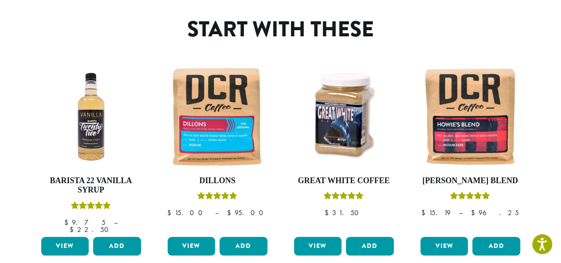
scroll to position [335, 0]
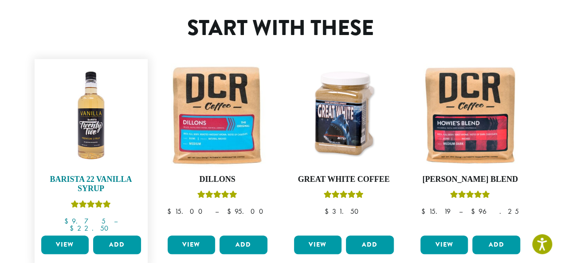
click at [97, 119] on img at bounding box center [91, 115] width 104 height 104
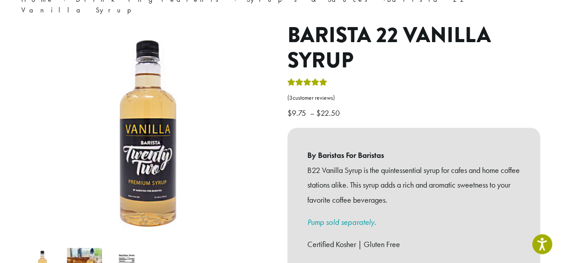
scroll to position [88, 0]
click at [149, 157] on img at bounding box center [145, 137] width 554 height 554
click at [85, 247] on img at bounding box center [84, 264] width 35 height 35
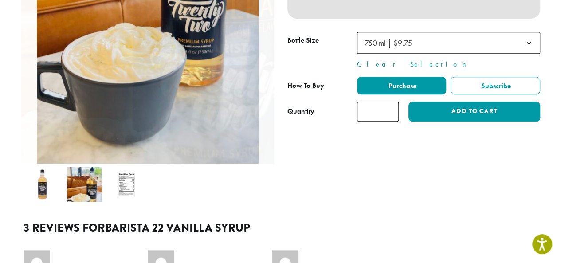
scroll to position [372, 0]
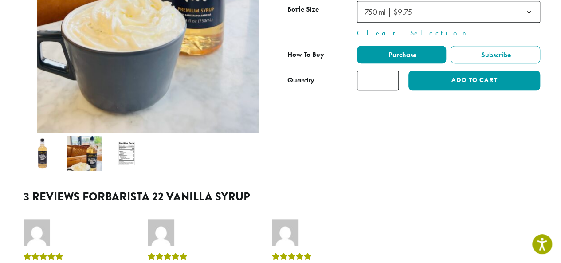
click at [122, 146] on img at bounding box center [126, 153] width 35 height 35
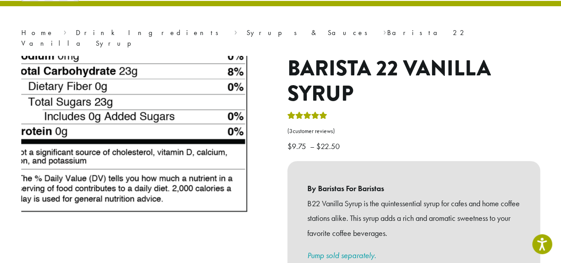
scroll to position [40, 0]
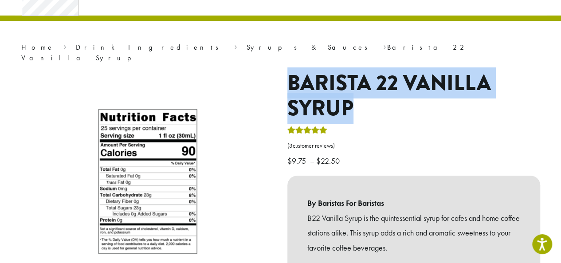
drag, startPoint x: 286, startPoint y: 66, endPoint x: 353, endPoint y: 103, distance: 76.6
click at [353, 103] on div "**********" at bounding box center [414, 250] width 266 height 359
copy h1 "Barista 22 Vanilla Syrup"
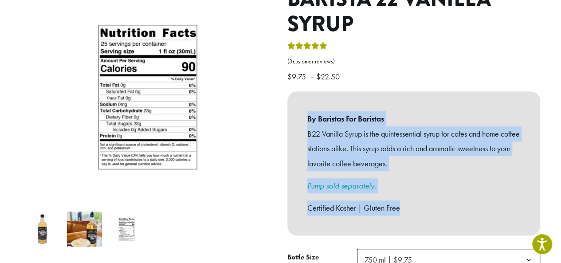
drag, startPoint x: 304, startPoint y: 109, endPoint x: 415, endPoint y: 205, distance: 146.8
click at [415, 205] on div "By Baristas For Baristas B22 Vanilla Syrup is the quintessential syrup for cafe…" at bounding box center [413, 163] width 253 height 144
copy div "By Baristas For Baristas B22 Vanilla Syrup is the quintessential syrup for cafe…"
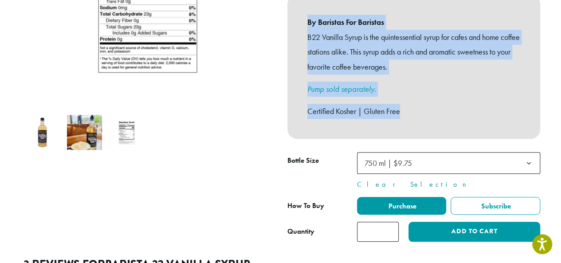
scroll to position [220, 0]
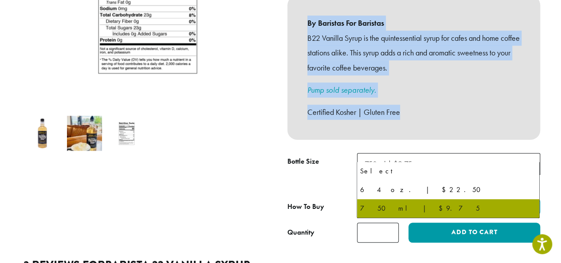
click at [458, 157] on span "750 ml | $9.75" at bounding box center [448, 164] width 183 height 22
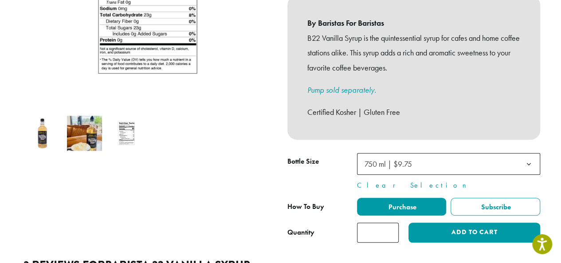
click at [235, 173] on div at bounding box center [148, 66] width 266 height 352
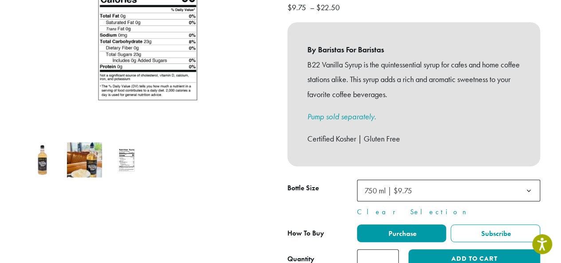
scroll to position [194, 0]
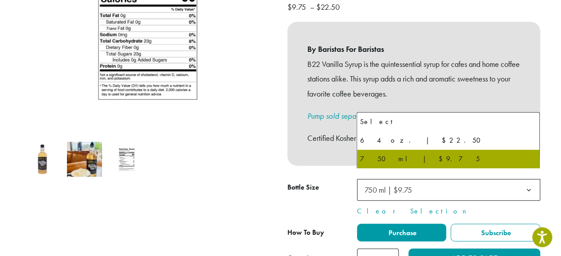
click at [417, 181] on span "750 ml | $9.75" at bounding box center [391, 189] width 60 height 17
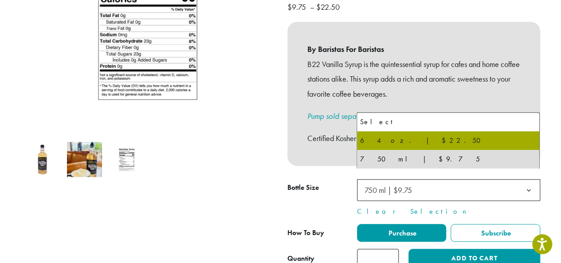
select select "*****"
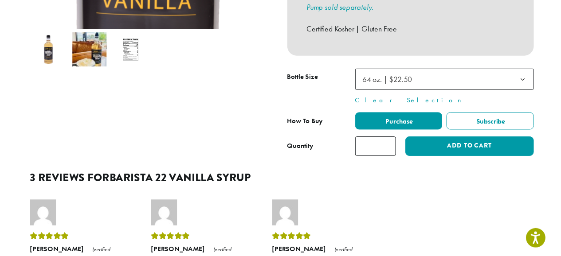
scroll to position [323, 0]
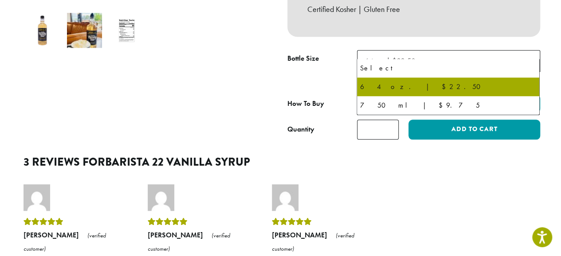
drag, startPoint x: 359, startPoint y: 50, endPoint x: 377, endPoint y: 51, distance: 17.8
click at [377, 51] on span "64 oz. | $22.50" at bounding box center [448, 61] width 183 height 22
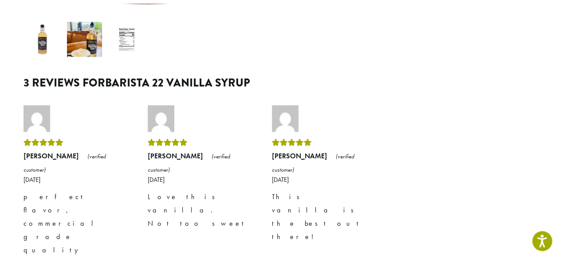
scroll to position [241, 0]
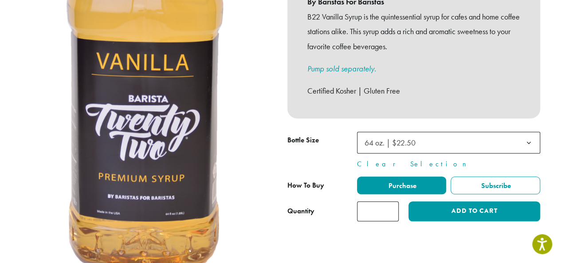
click at [129, 23] on div at bounding box center [147, 97] width 253 height 456
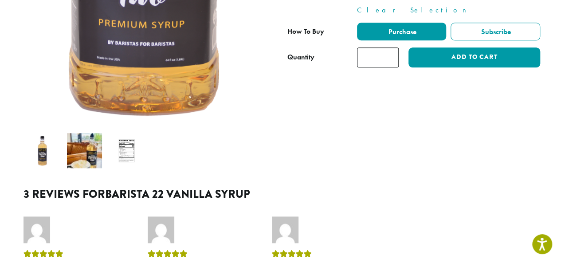
scroll to position [396, 0]
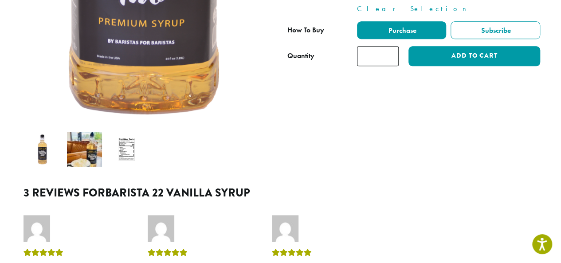
click at [127, 144] on img at bounding box center [126, 149] width 35 height 35
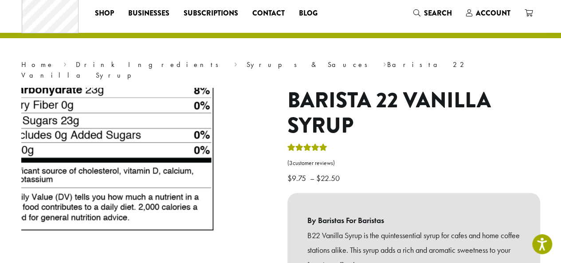
scroll to position [0, 0]
